Goal: Find specific page/section: Find specific page/section

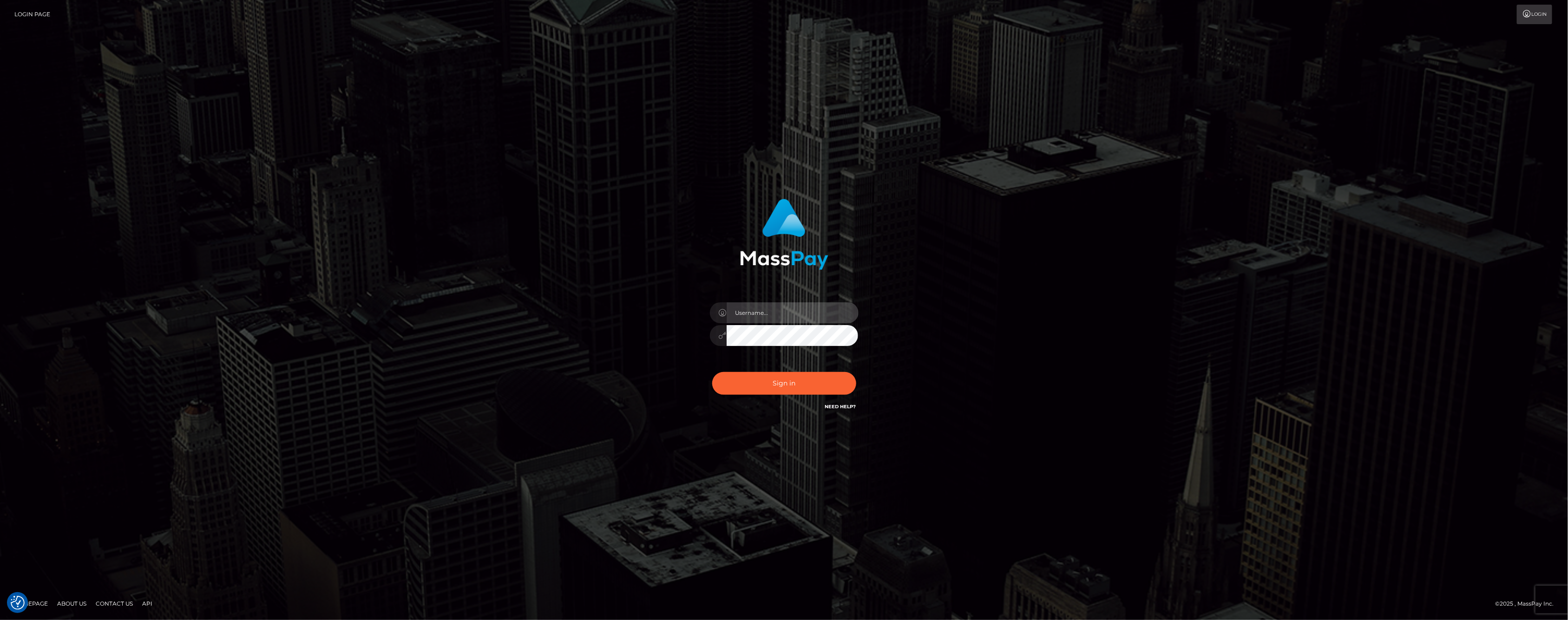
click at [793, 308] on input "text" at bounding box center [792, 313] width 132 height 21
type input "ashbil"
click at [783, 382] on button "Sign in" at bounding box center [784, 383] width 144 height 23
click at [765, 317] on input "text" at bounding box center [792, 313] width 132 height 21
type input "ashbil"
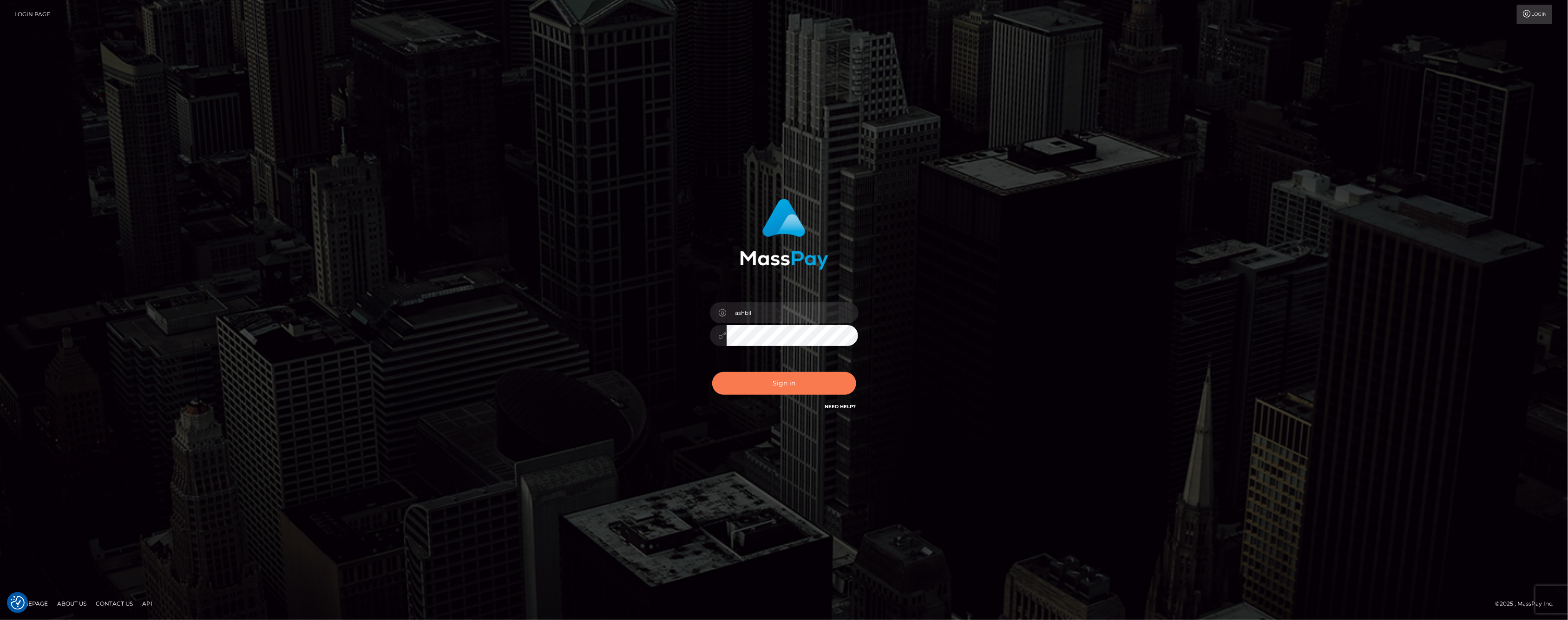
click at [803, 379] on button "Sign in" at bounding box center [784, 383] width 144 height 23
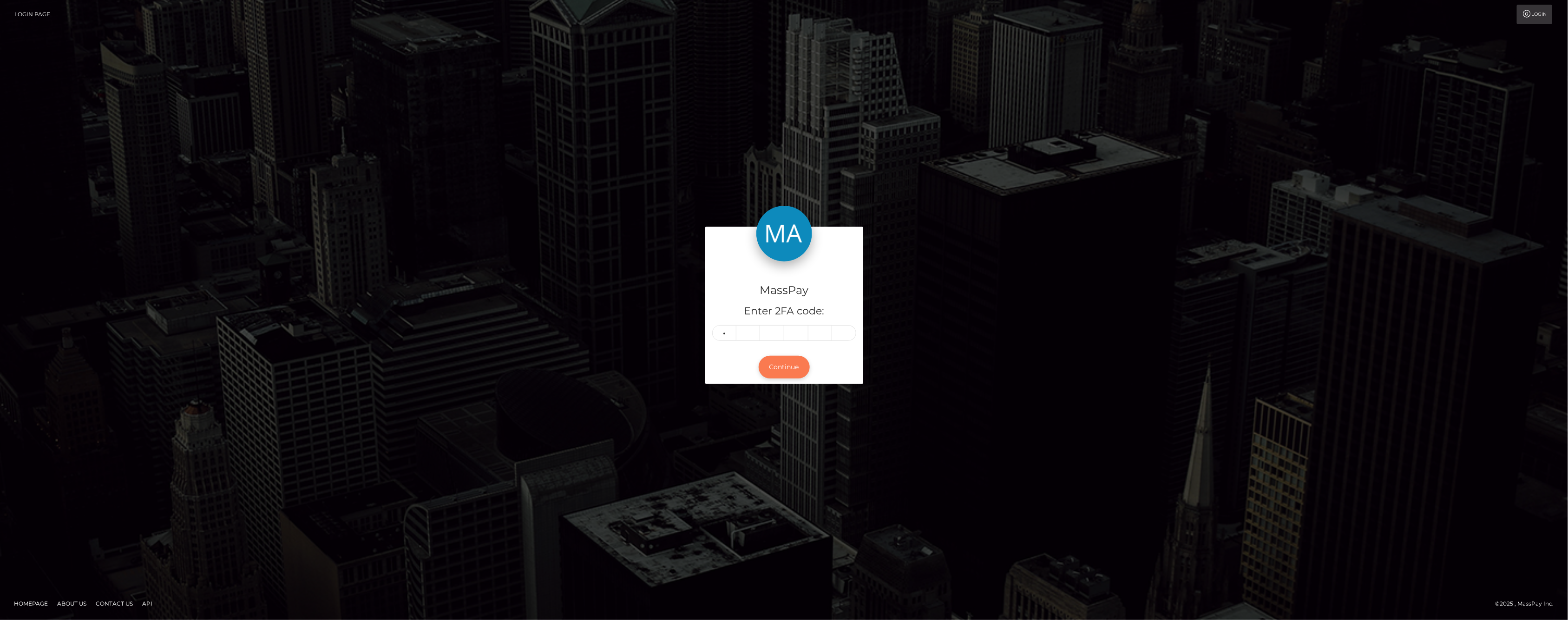
type input "7"
type input "8"
type input "3"
type input "7"
type input "5"
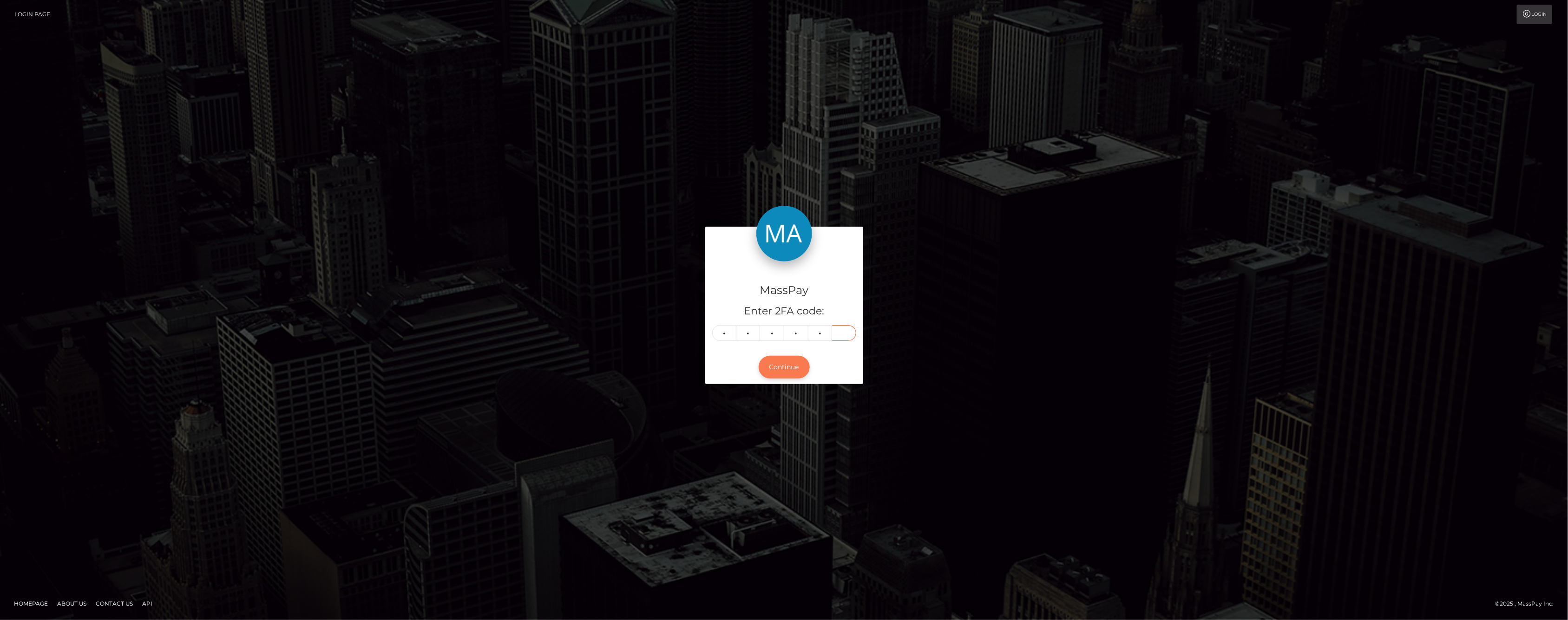
type input "8"
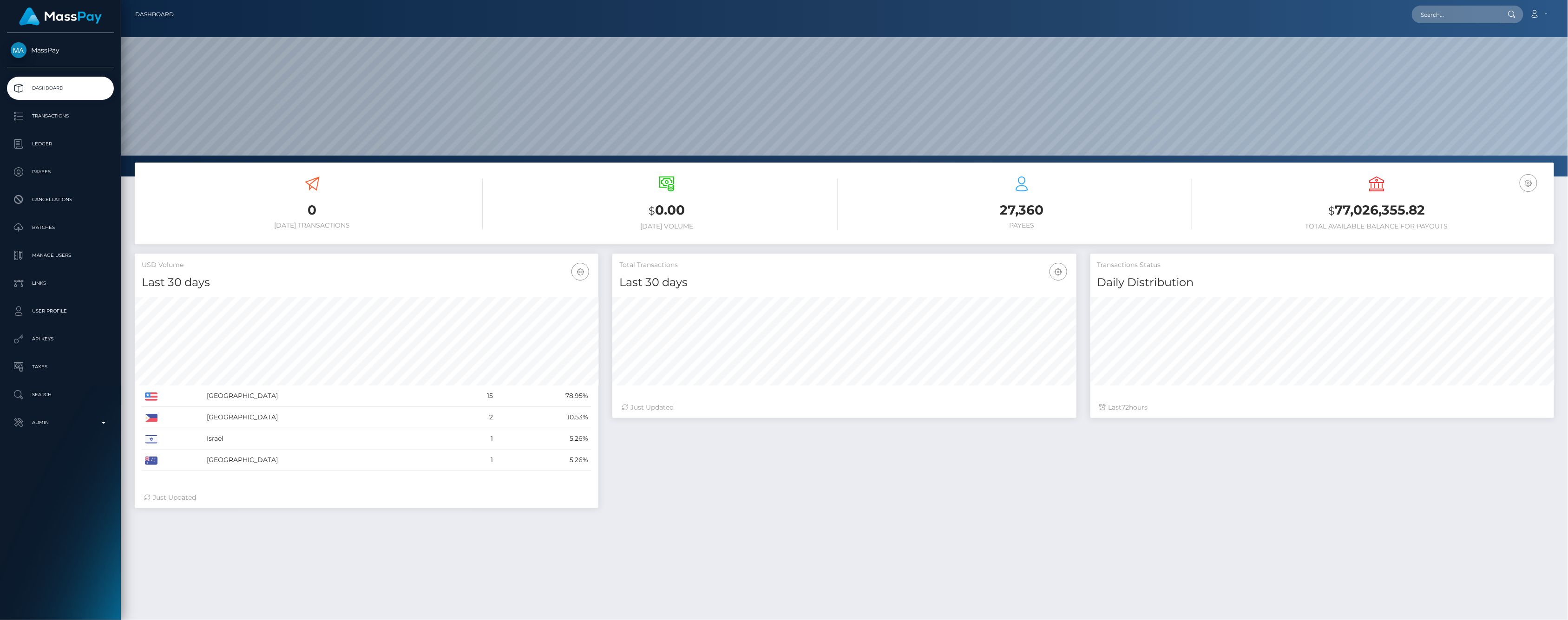
scroll to position [164, 463]
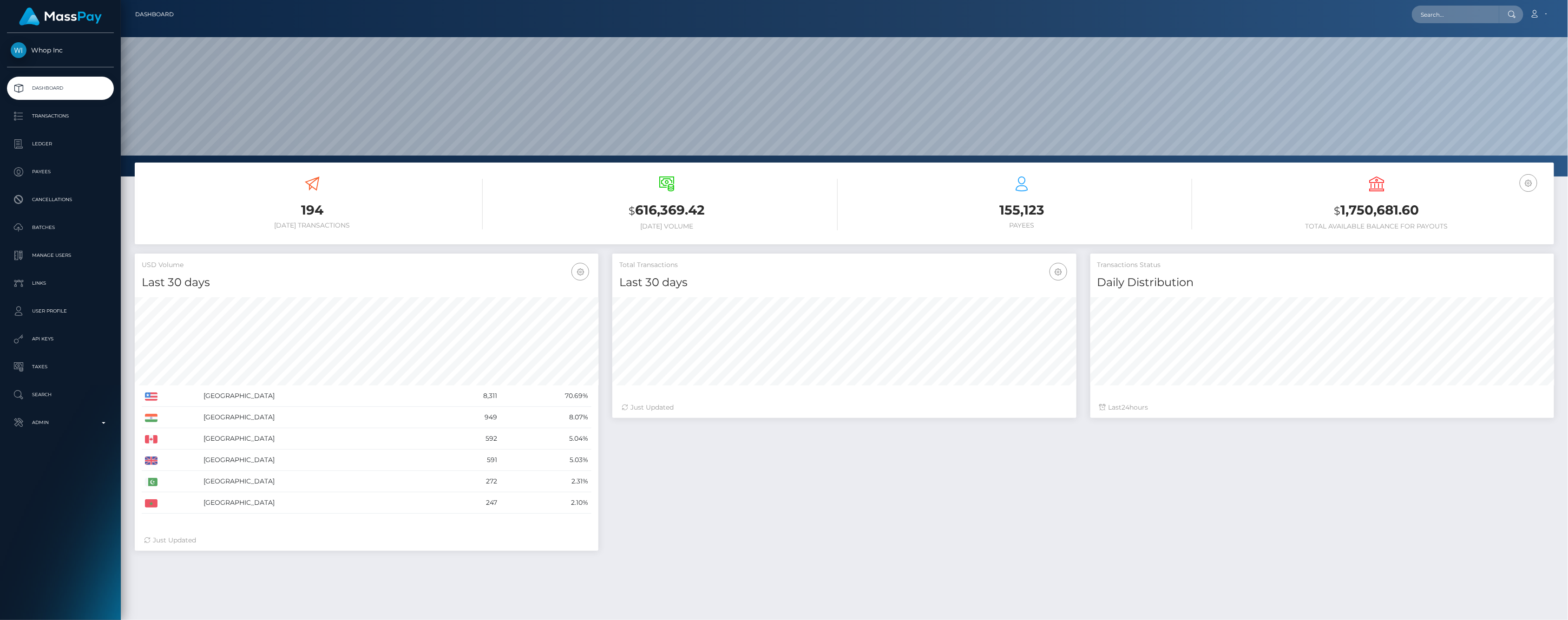
scroll to position [164, 463]
click at [49, 144] on p "Ledger" at bounding box center [61, 143] width 99 height 14
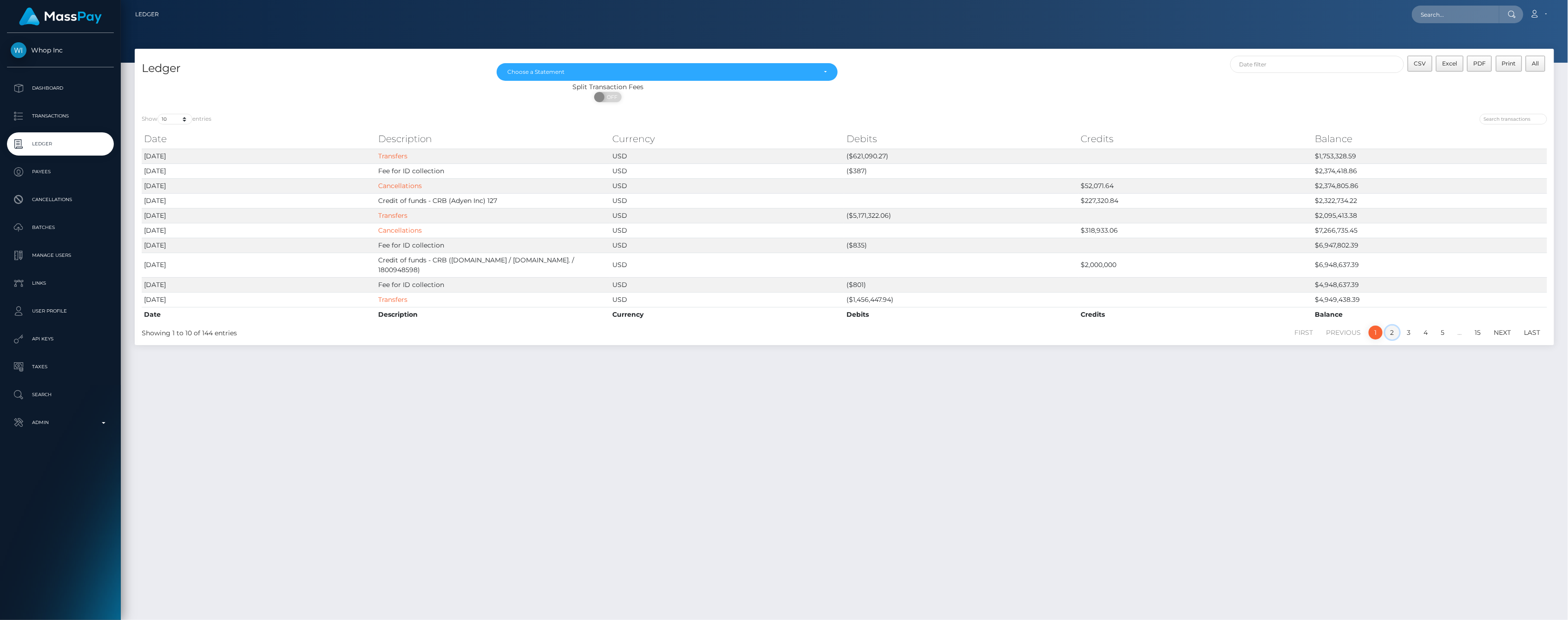
click at [1396, 325] on link "2" at bounding box center [1391, 332] width 14 height 14
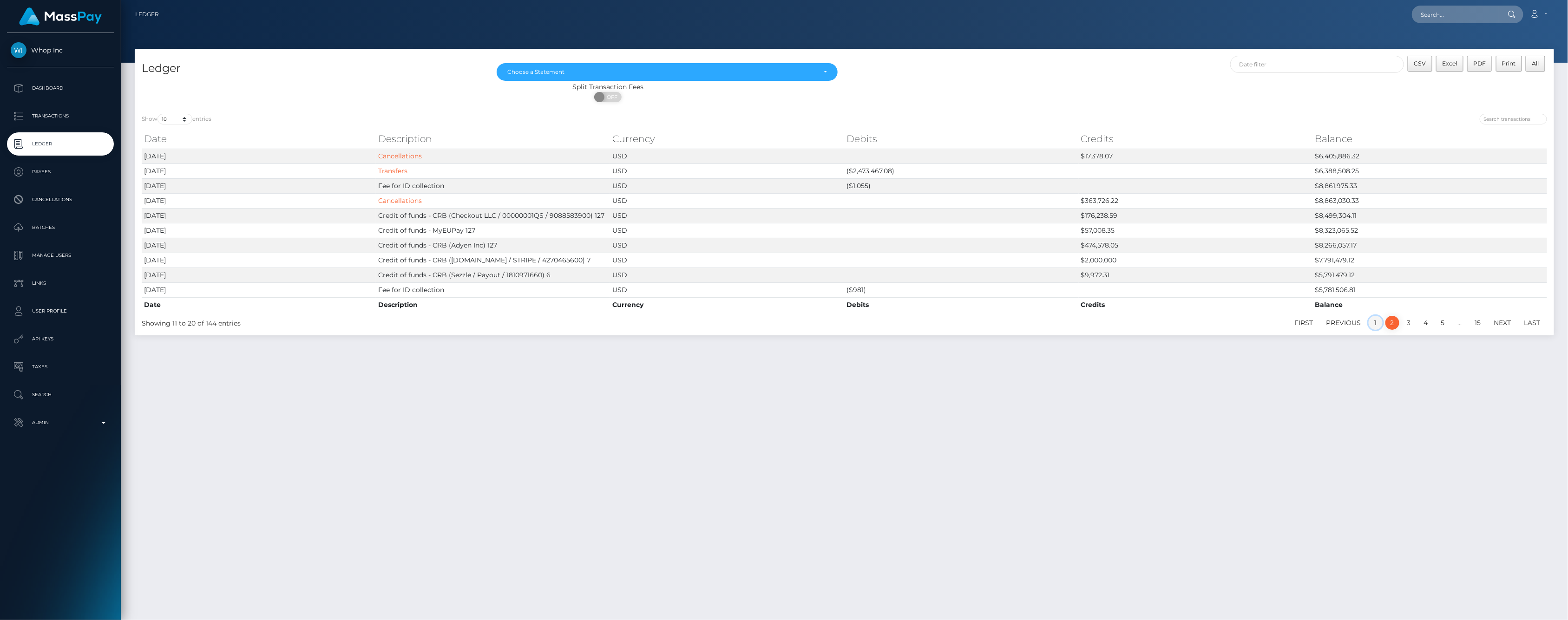
click at [1377, 323] on link "1" at bounding box center [1375, 322] width 14 height 14
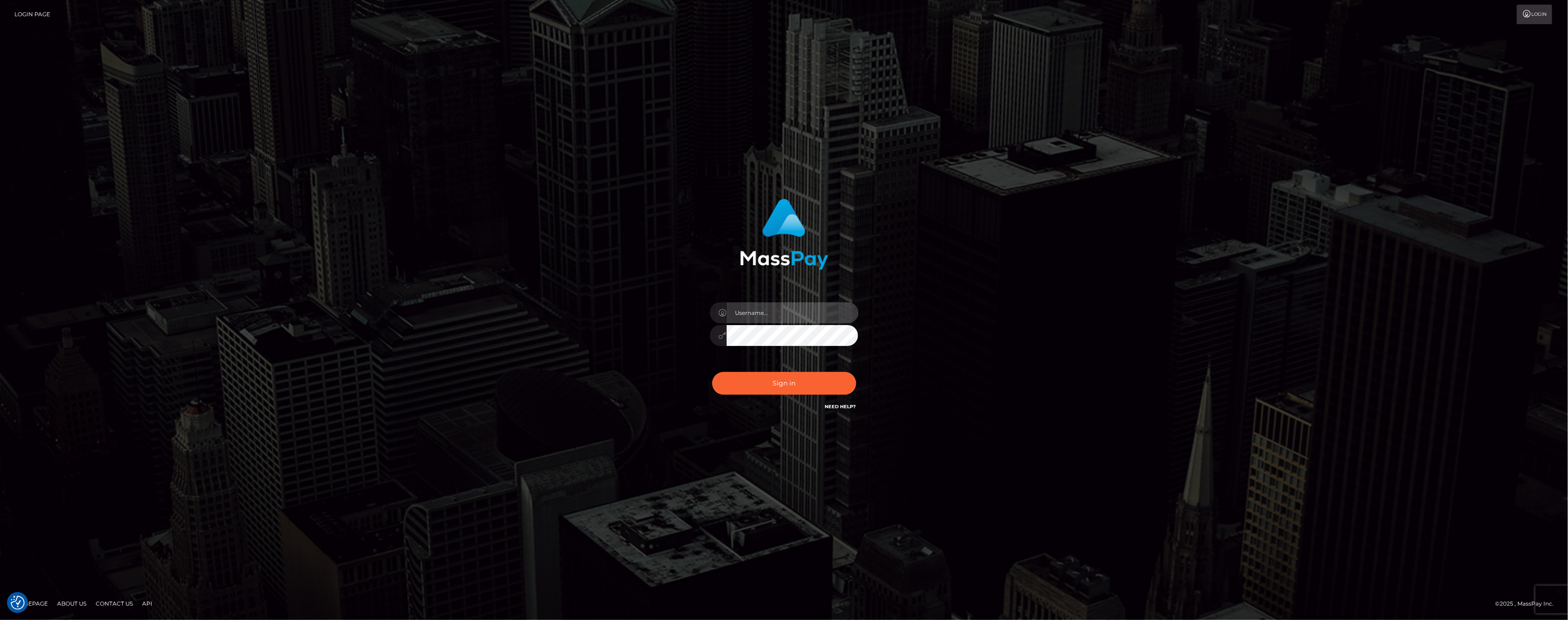
click at [759, 313] on input "text" at bounding box center [792, 313] width 132 height 21
type input "ashbil"
click at [783, 375] on button "Sign in" at bounding box center [784, 383] width 144 height 23
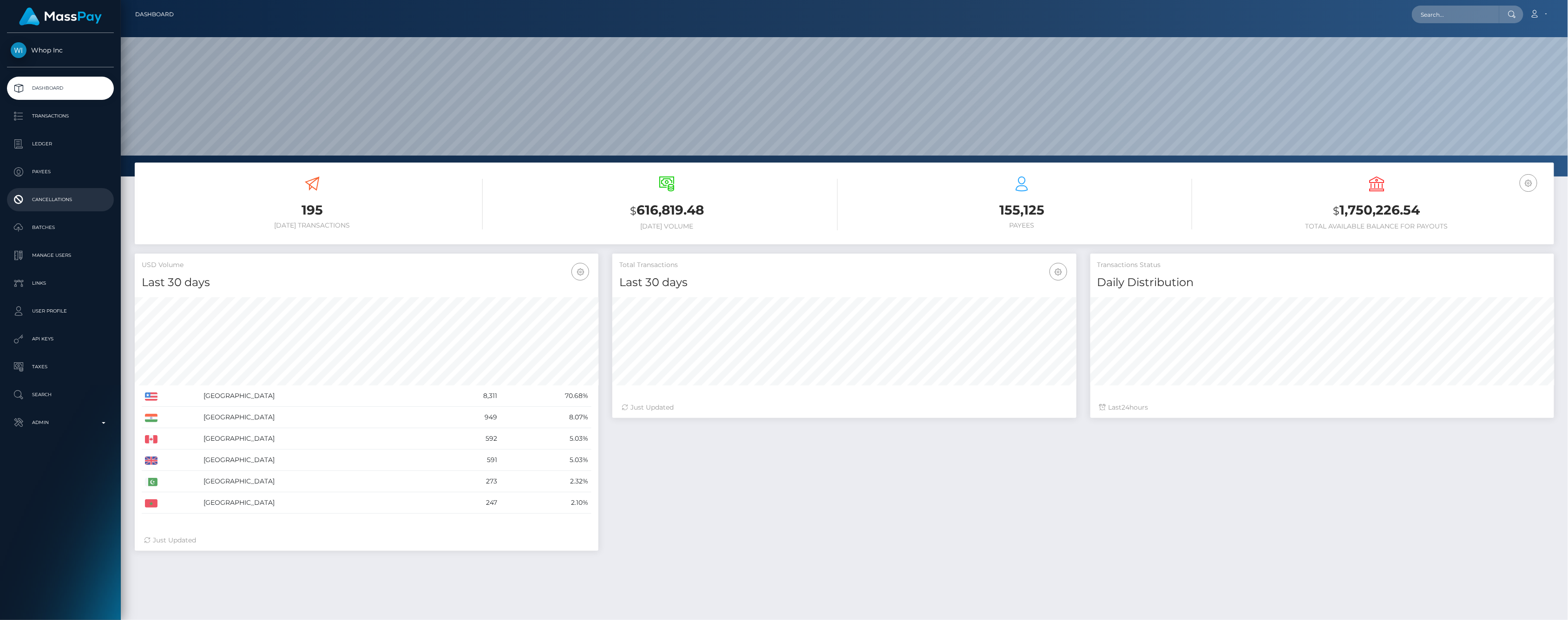
scroll to position [164, 463]
click at [72, 22] on img at bounding box center [60, 16] width 83 height 18
click at [1541, 15] on link "Account" at bounding box center [1538, 14] width 27 height 19
click at [1375, 20] on div "Loading... Loading... Account Edit Profile Logout" at bounding box center [867, 14] width 1372 height 19
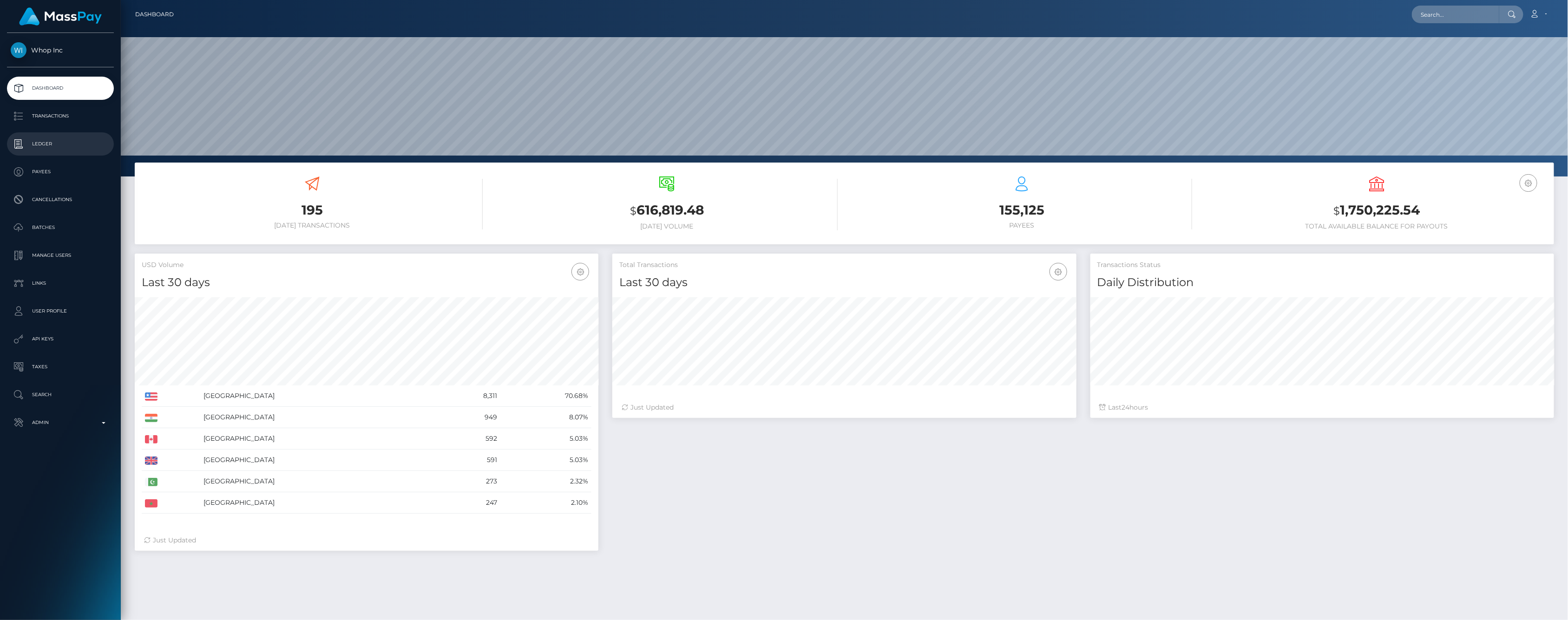
click at [48, 145] on p "Ledger" at bounding box center [61, 143] width 99 height 14
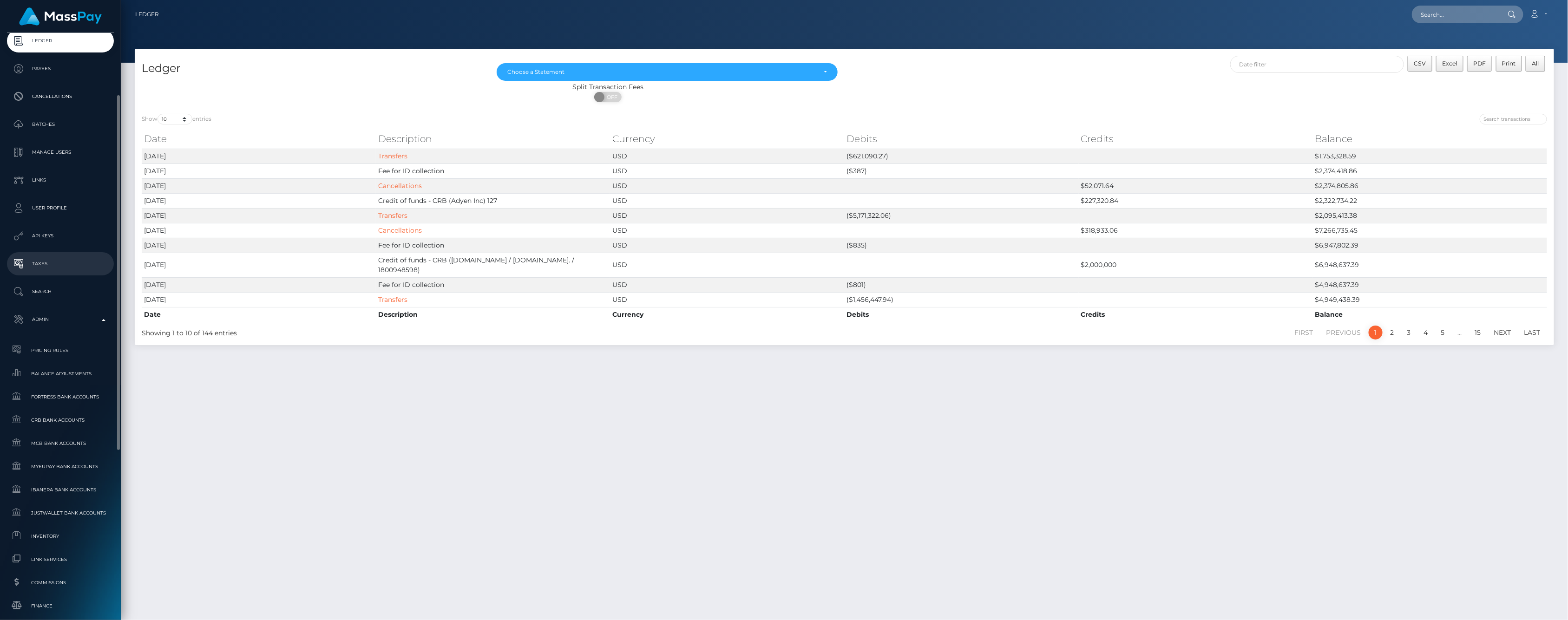
scroll to position [155, 0]
click at [61, 551] on span "Finance" at bounding box center [61, 554] width 99 height 11
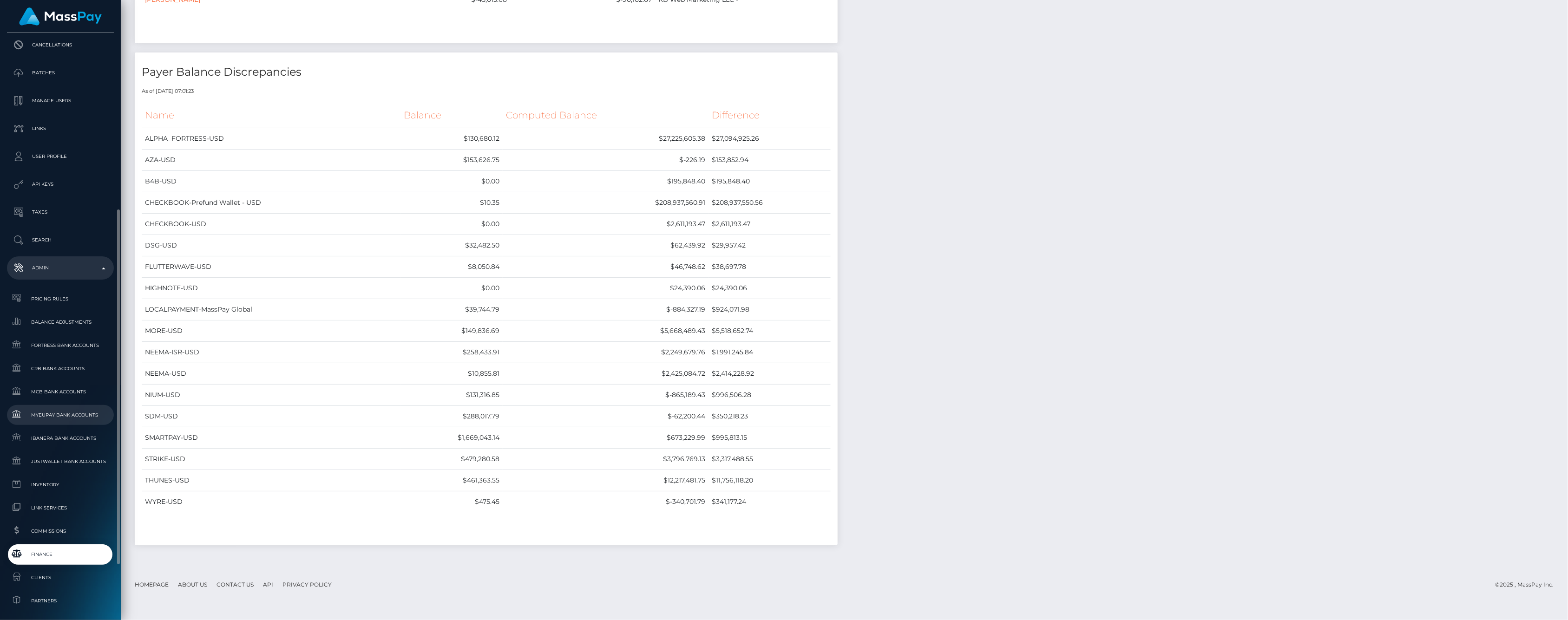
scroll to position [206, 0]
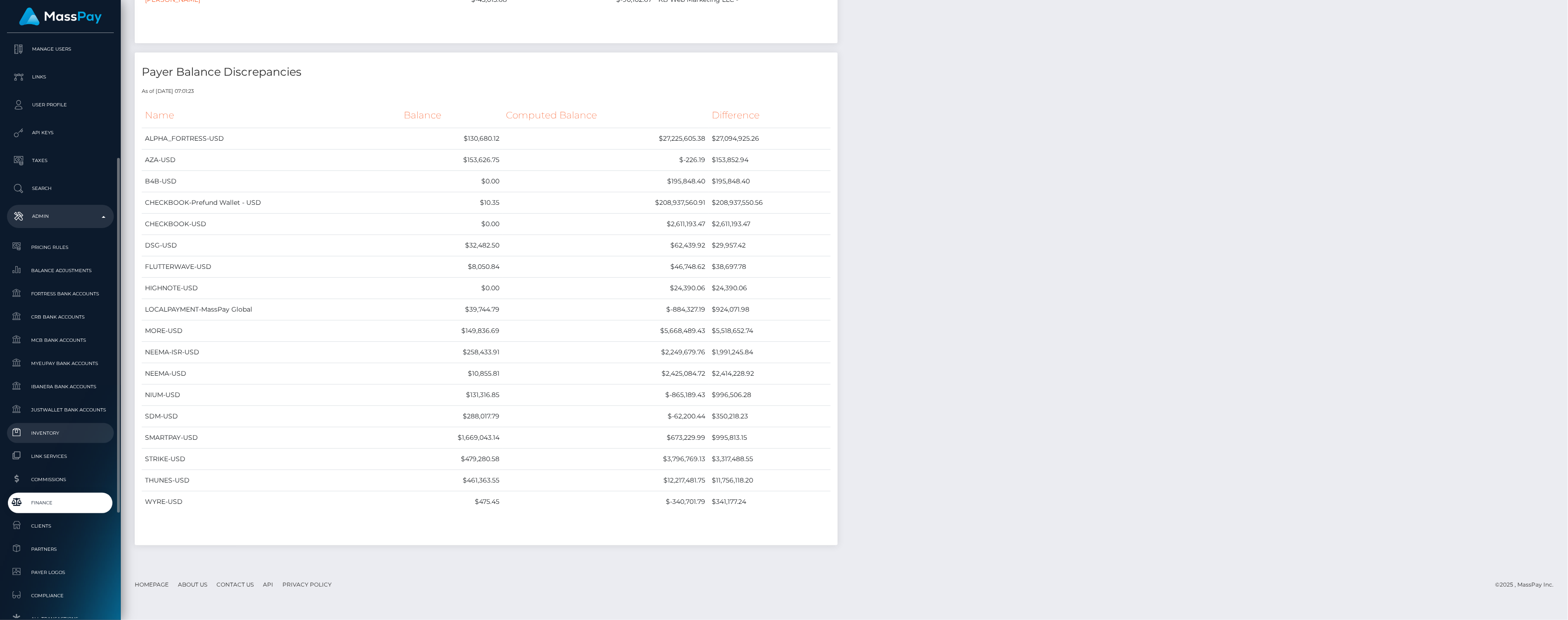
click at [59, 436] on span "Inventory" at bounding box center [61, 433] width 99 height 11
